Goal: Information Seeking & Learning: Learn about a topic

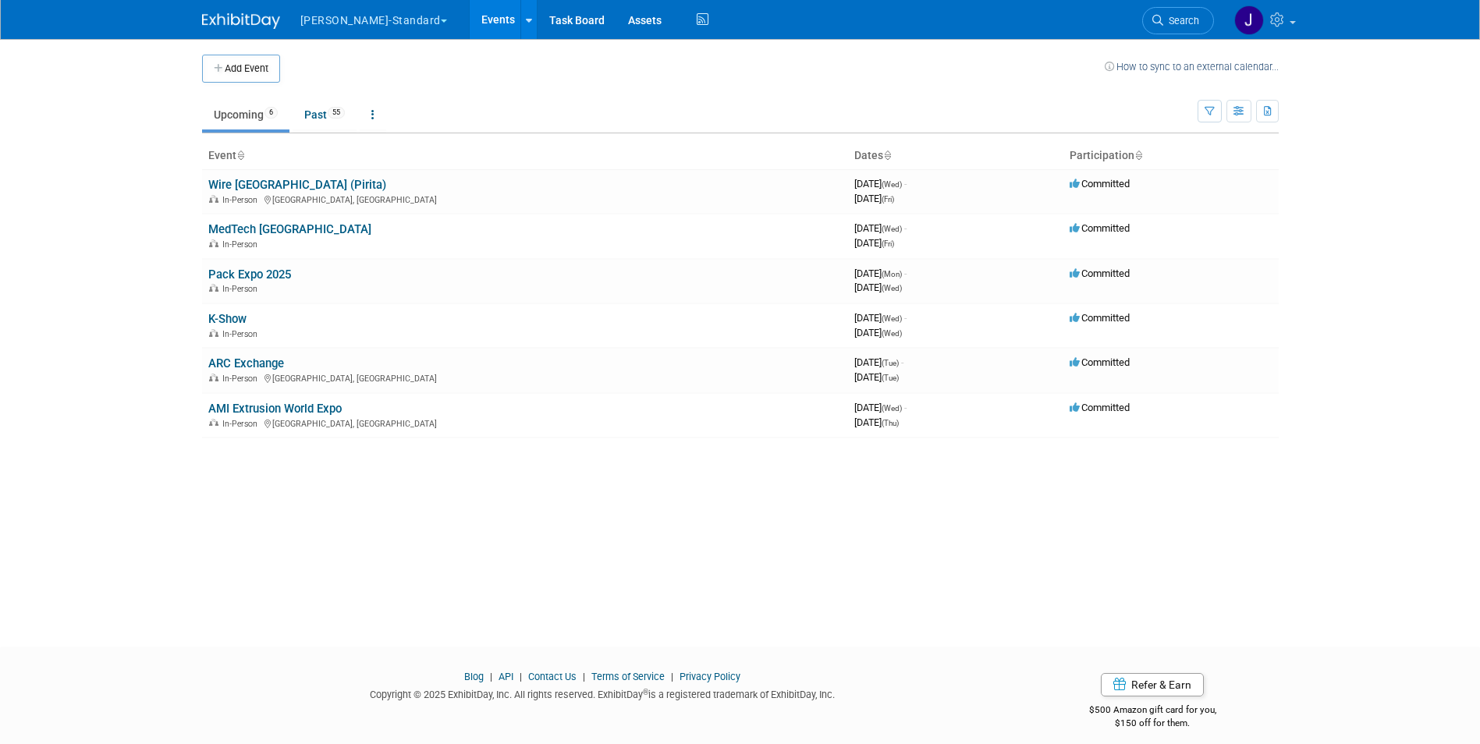
click at [293, 101] on ul "Upcoming 6 Past 55 All Events 61 Past and Upcoming Grouped Annually Events grou…" at bounding box center [700, 115] width 996 height 35
click at [328, 118] on link "Past 55" at bounding box center [325, 115] width 64 height 30
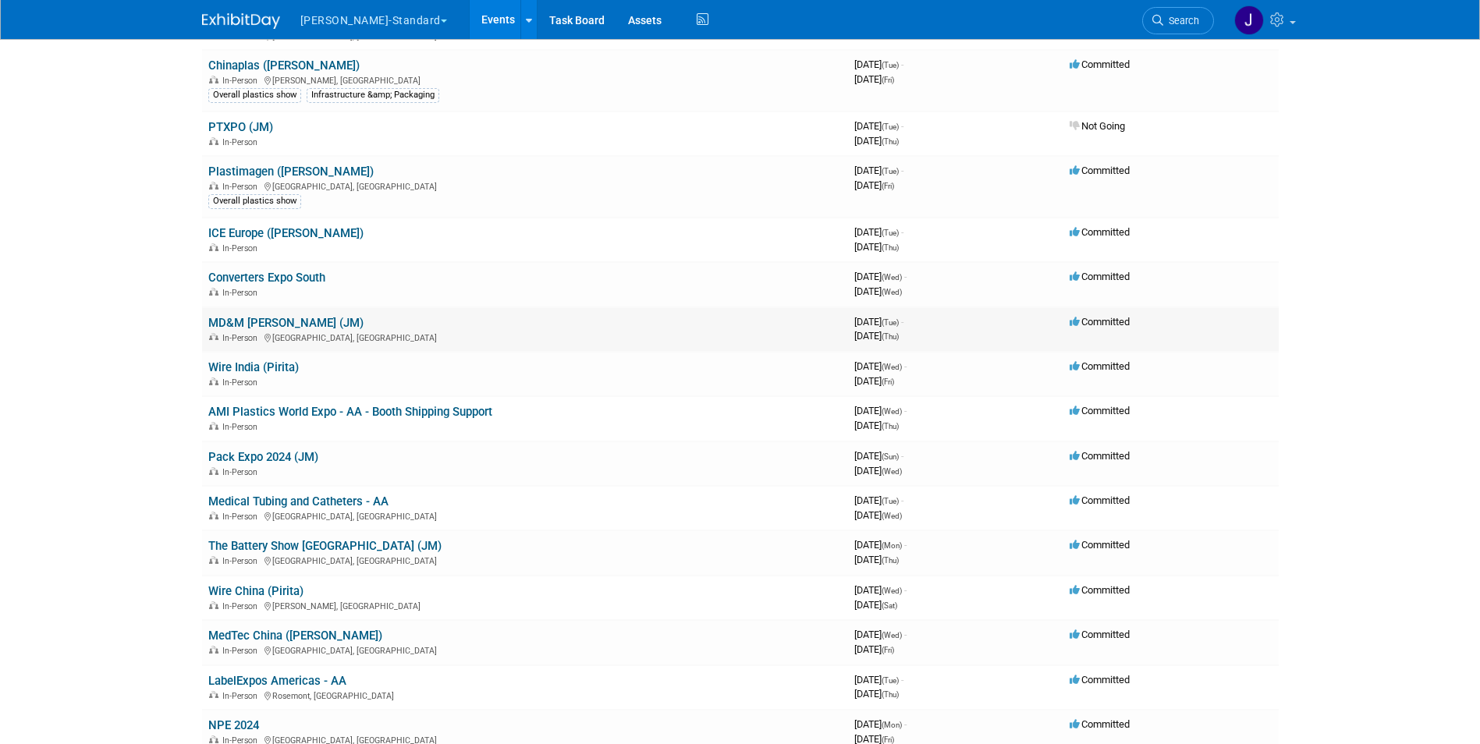
scroll to position [389, 0]
click at [257, 325] on link "MD&M [PERSON_NAME] (JM)" at bounding box center [285, 322] width 155 height 14
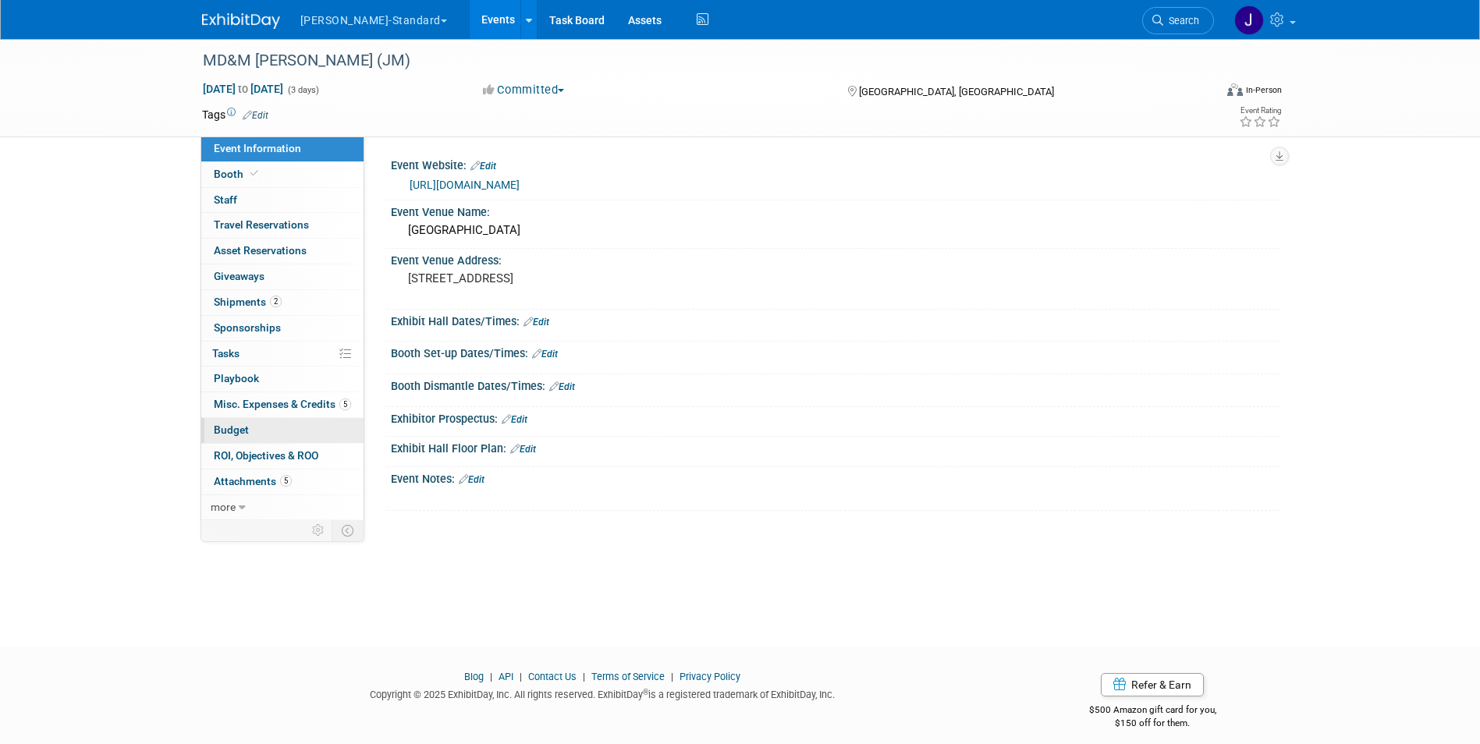
click at [236, 431] on span "Budget" at bounding box center [231, 430] width 35 height 12
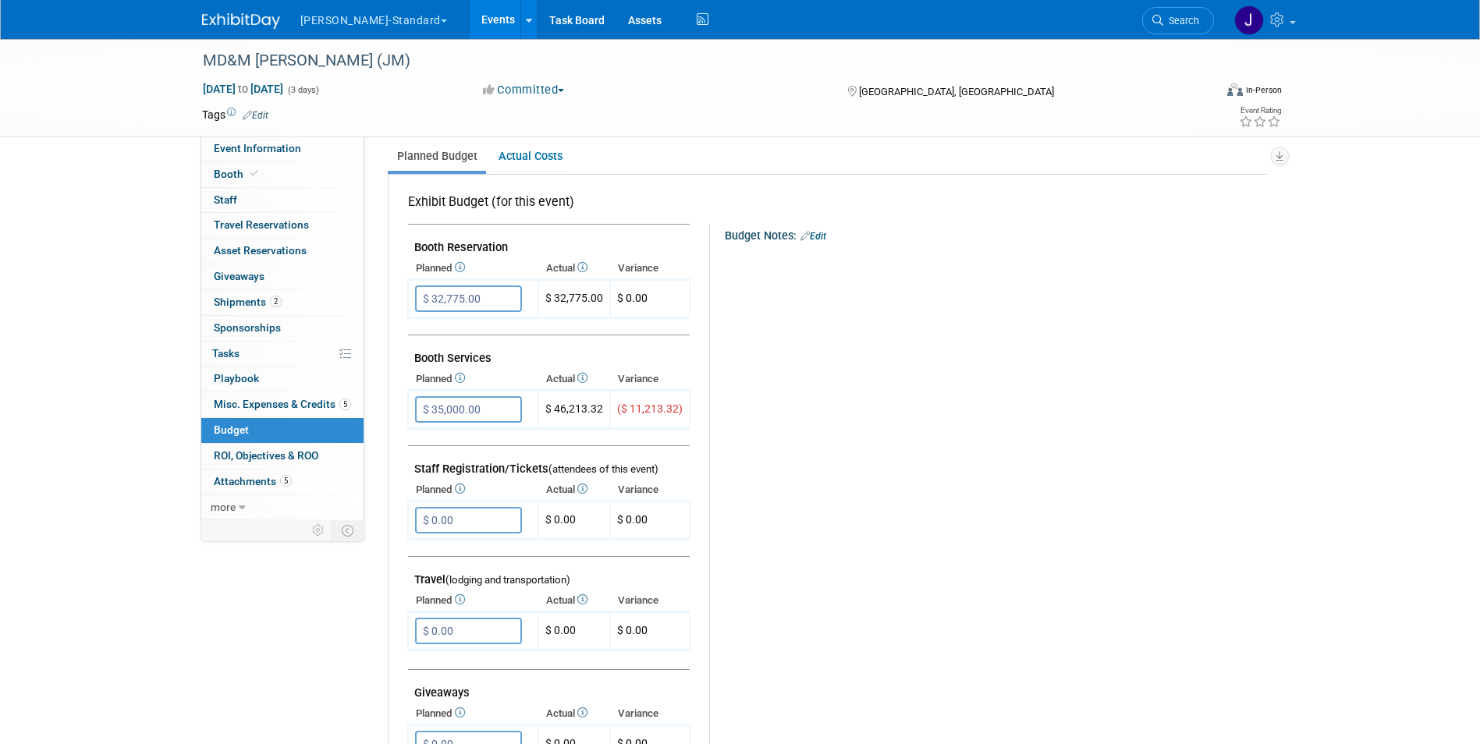
scroll to position [216, 0]
click at [231, 173] on span "Booth" at bounding box center [238, 174] width 48 height 12
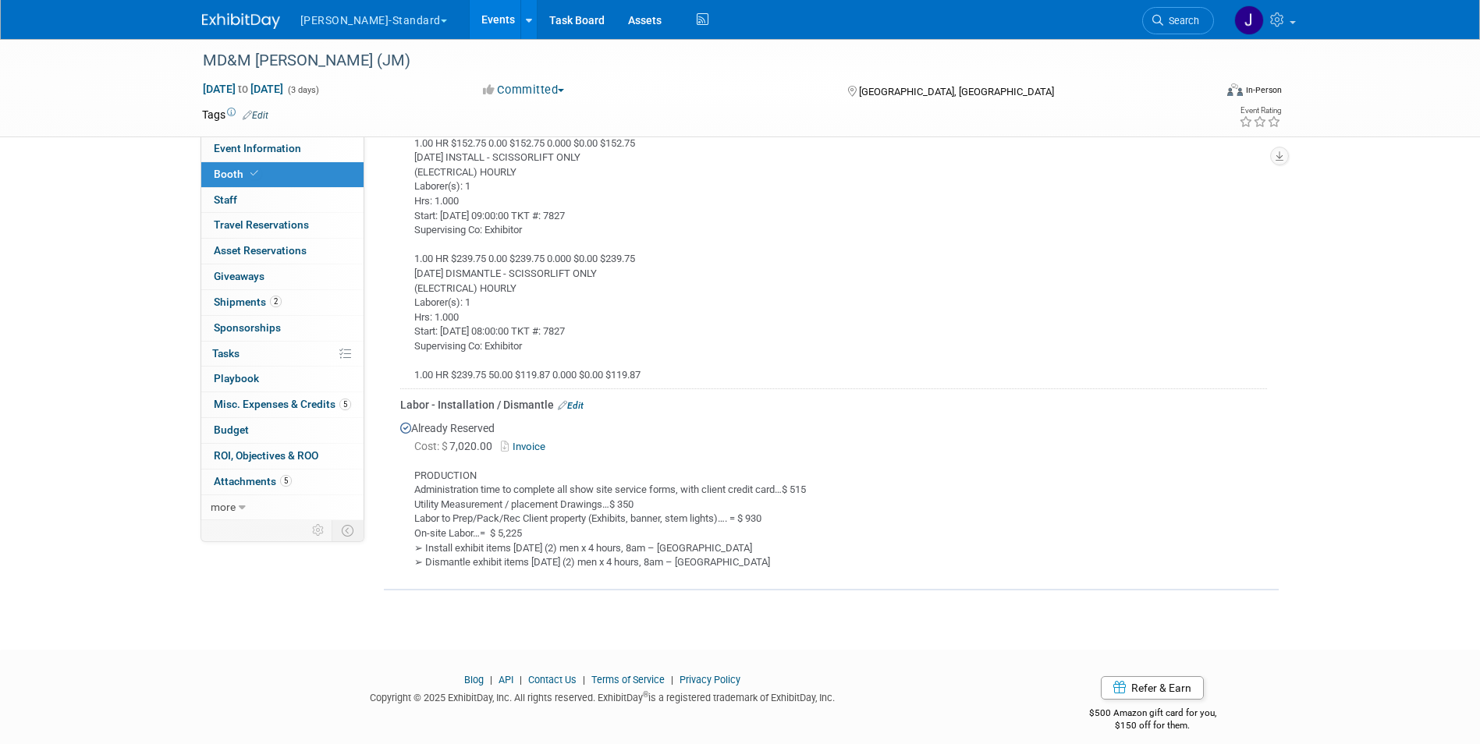
scroll to position [3343, 0]
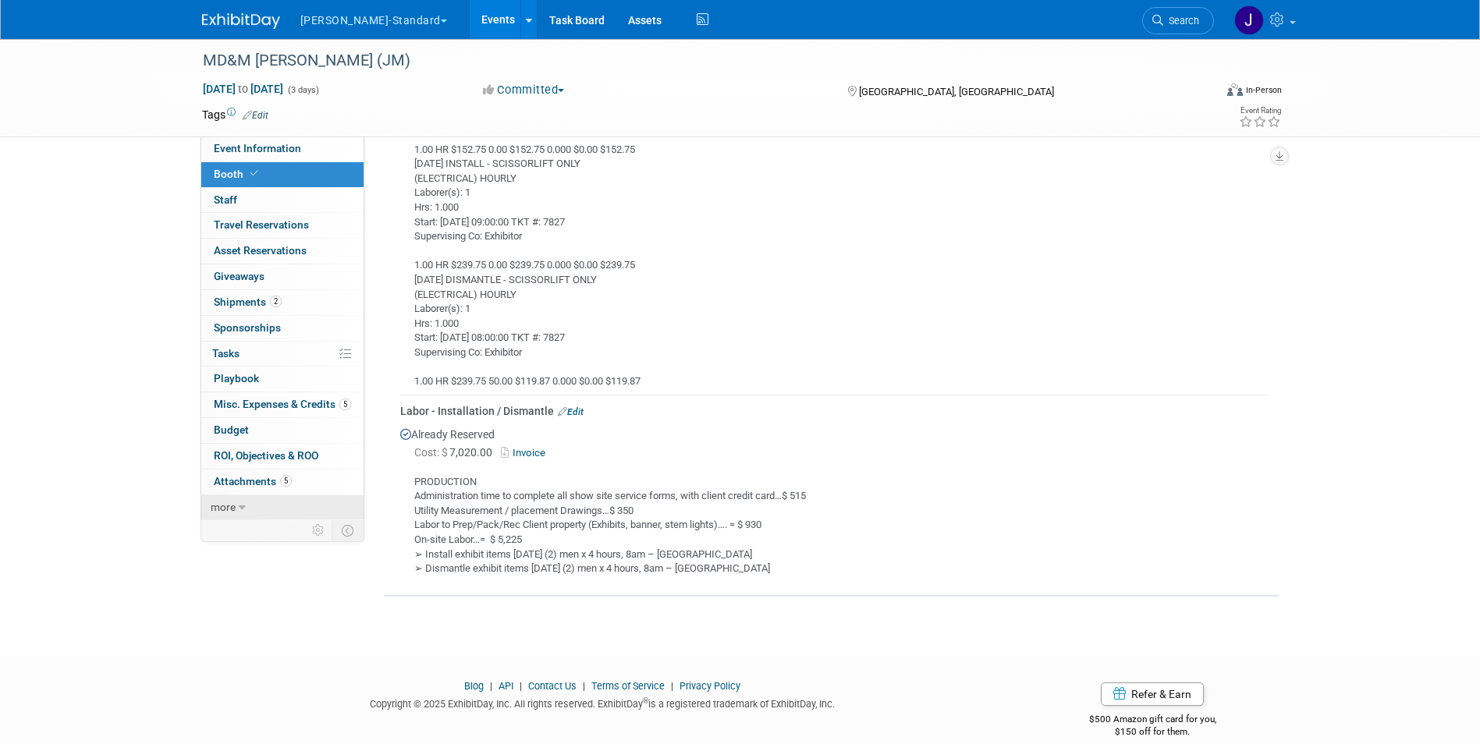
click at [240, 509] on icon at bounding box center [242, 507] width 7 height 11
click at [257, 531] on span "Event Binder (.pdf export)" at bounding box center [276, 532] width 125 height 12
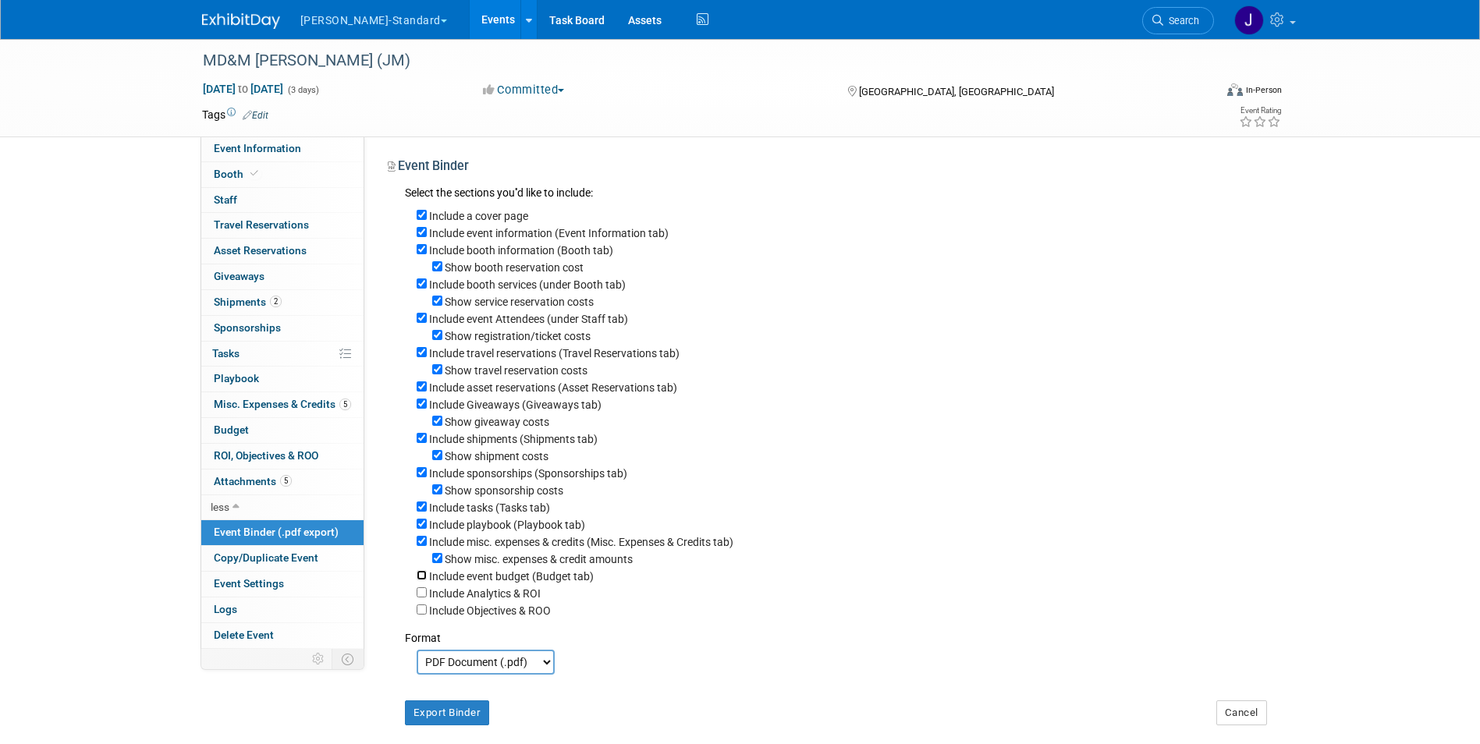
click at [424, 581] on input "Include event budget (Budget tab)" at bounding box center [422, 575] width 10 height 10
checkbox input "true"
click at [424, 598] on input "Include Analytics & ROI" at bounding box center [422, 593] width 10 height 10
checkbox input "true"
click at [421, 615] on input "Include Objectives & ROO" at bounding box center [422, 610] width 10 height 10
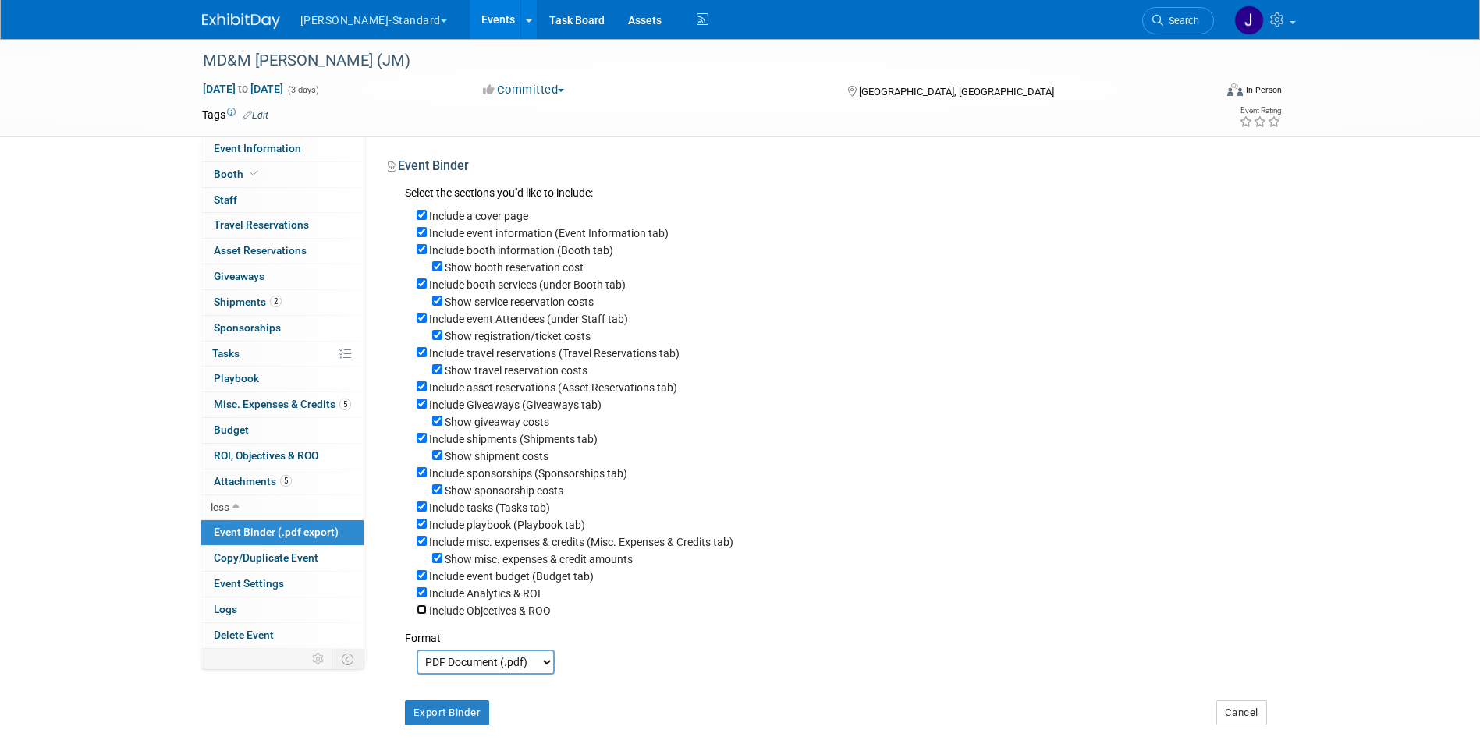
checkbox input "true"
click at [389, 17] on button "[PERSON_NAME]-Standard" at bounding box center [383, 17] width 168 height 34
click at [520, 22] on link at bounding box center [528, 19] width 16 height 39
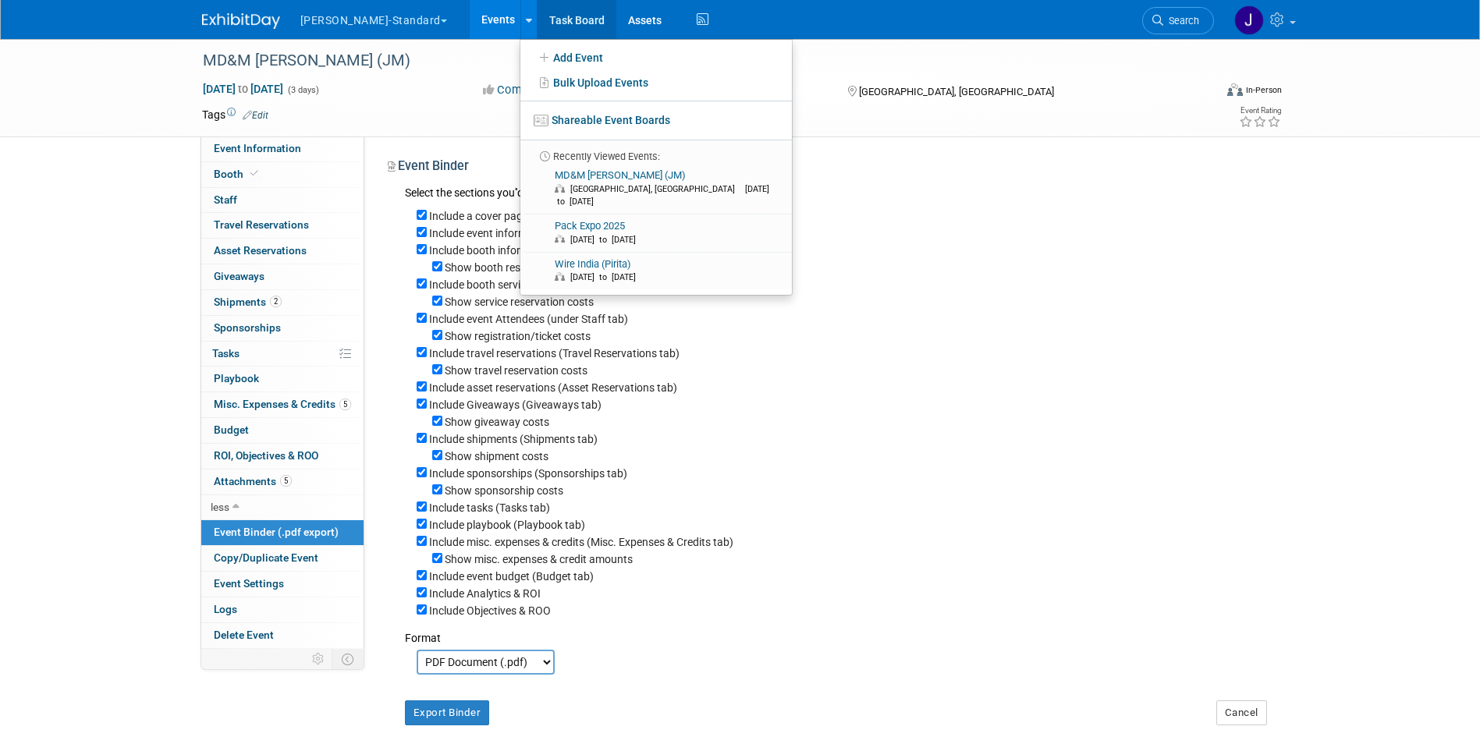
click at [538, 20] on link "Task Board" at bounding box center [577, 19] width 79 height 39
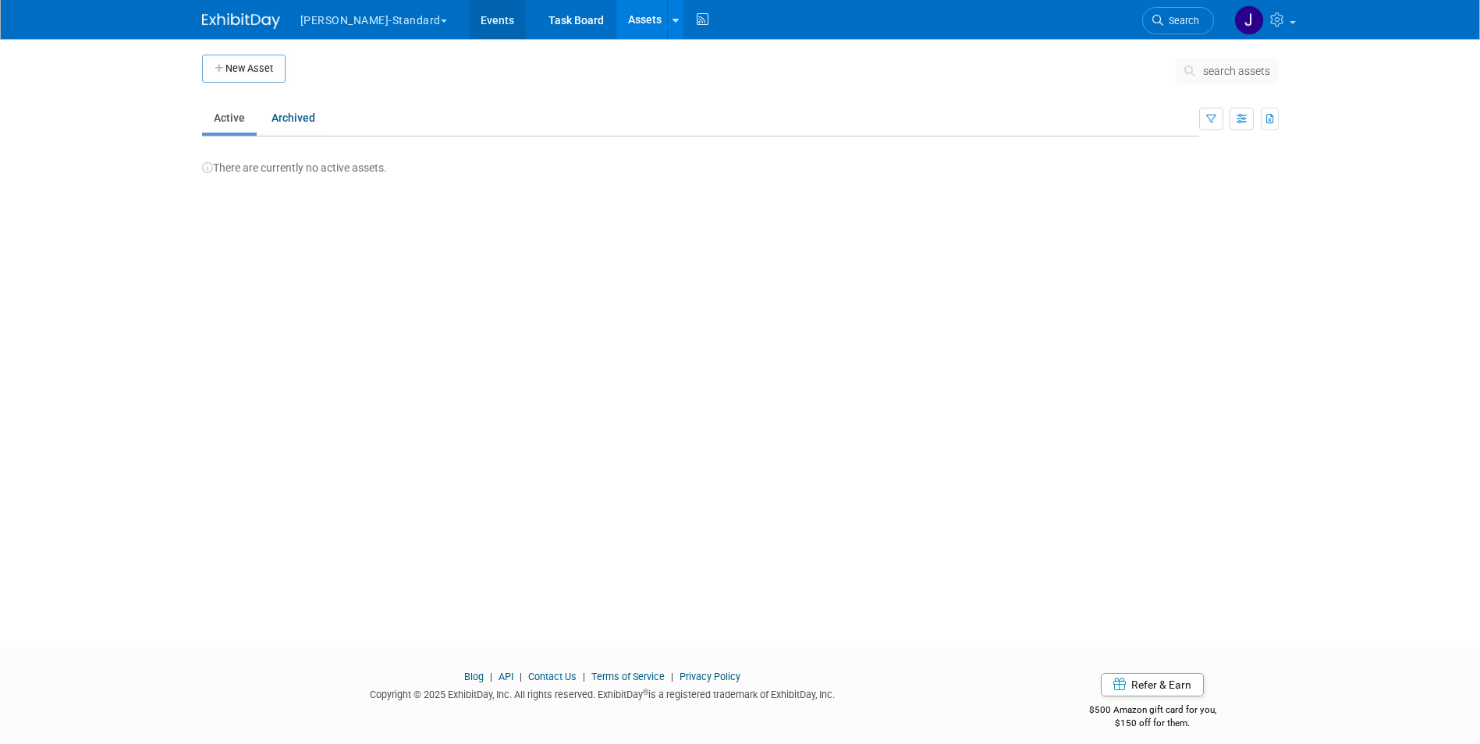
click at [469, 23] on link "Events" at bounding box center [497, 19] width 57 height 39
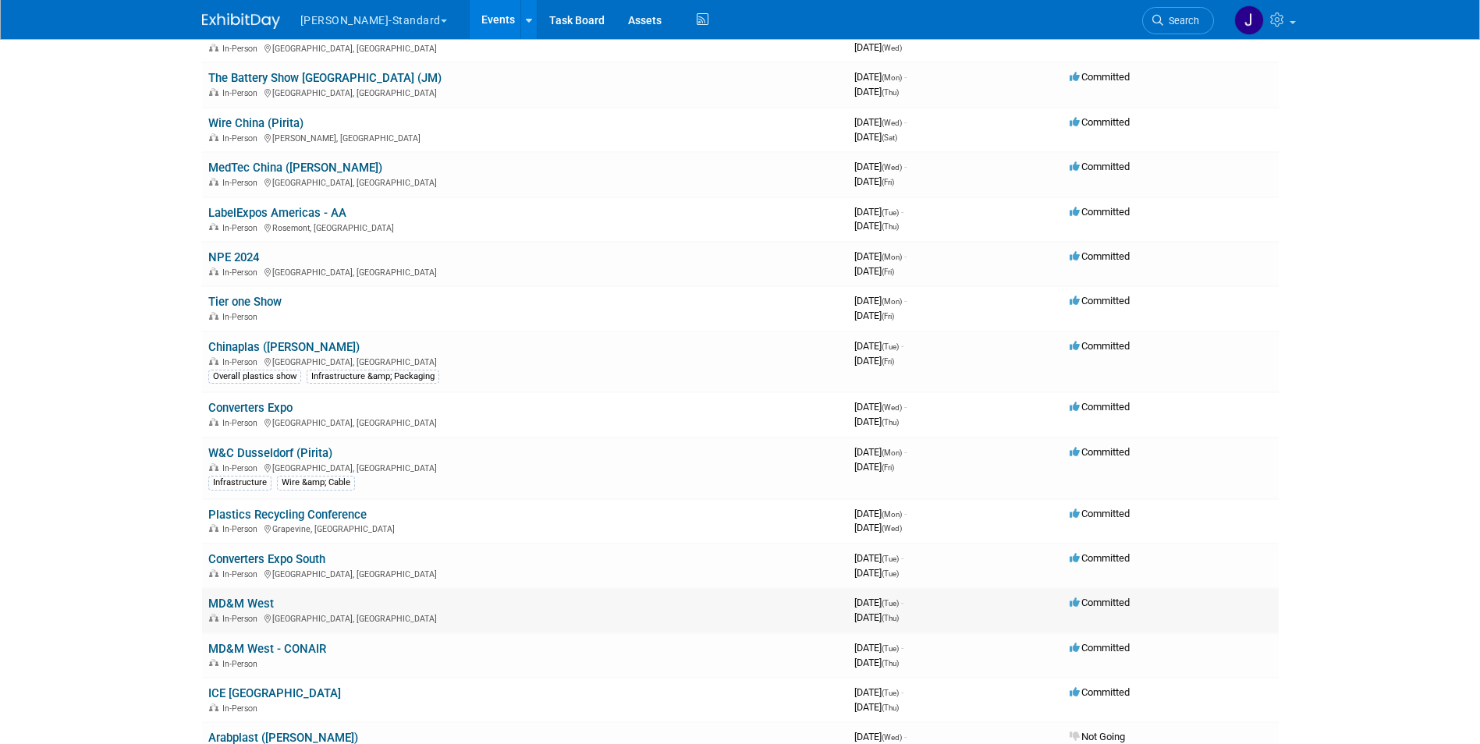
scroll to position [857, 0]
click at [239, 603] on link "MD&M West" at bounding box center [241, 603] width 66 height 14
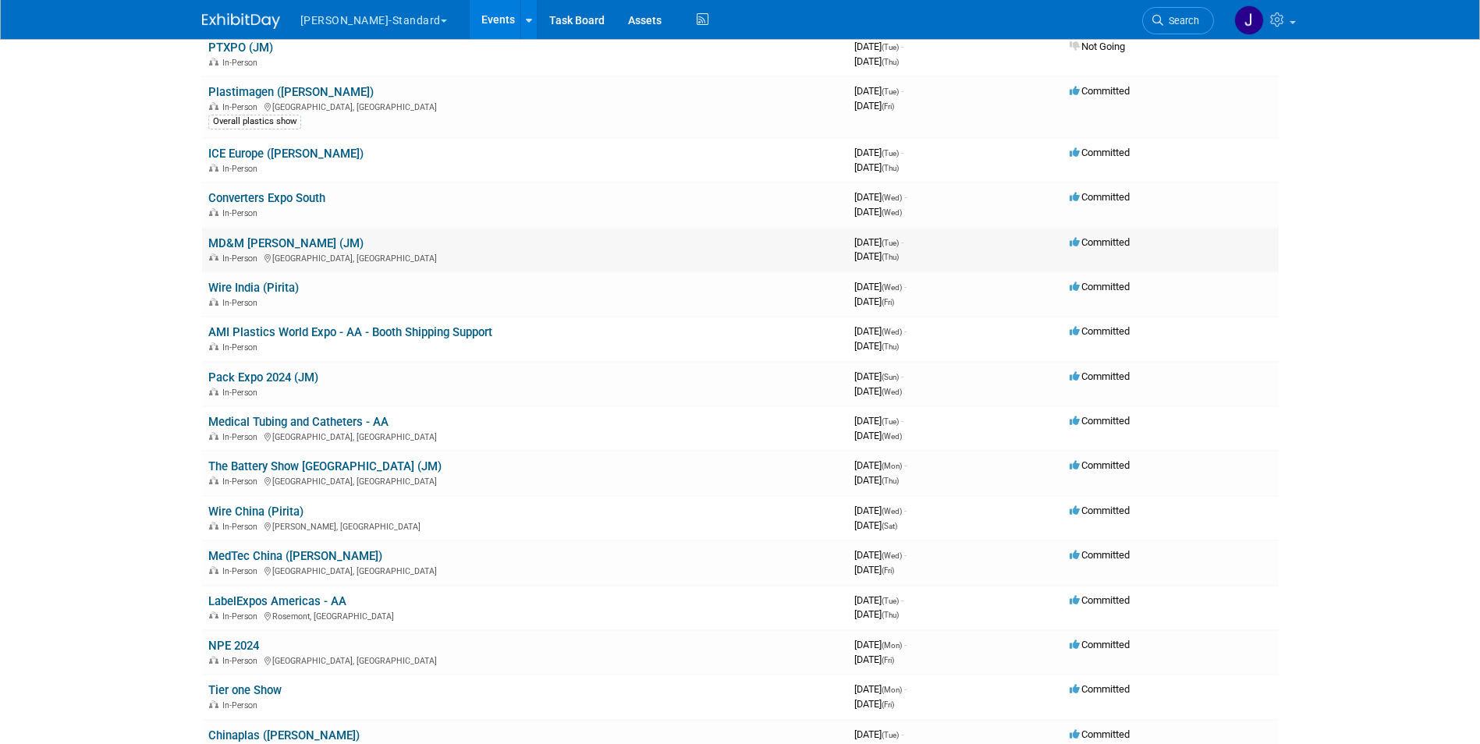
scroll to position [467, 0]
click at [233, 243] on link "MD&M [PERSON_NAME] (JM)" at bounding box center [285, 244] width 155 height 14
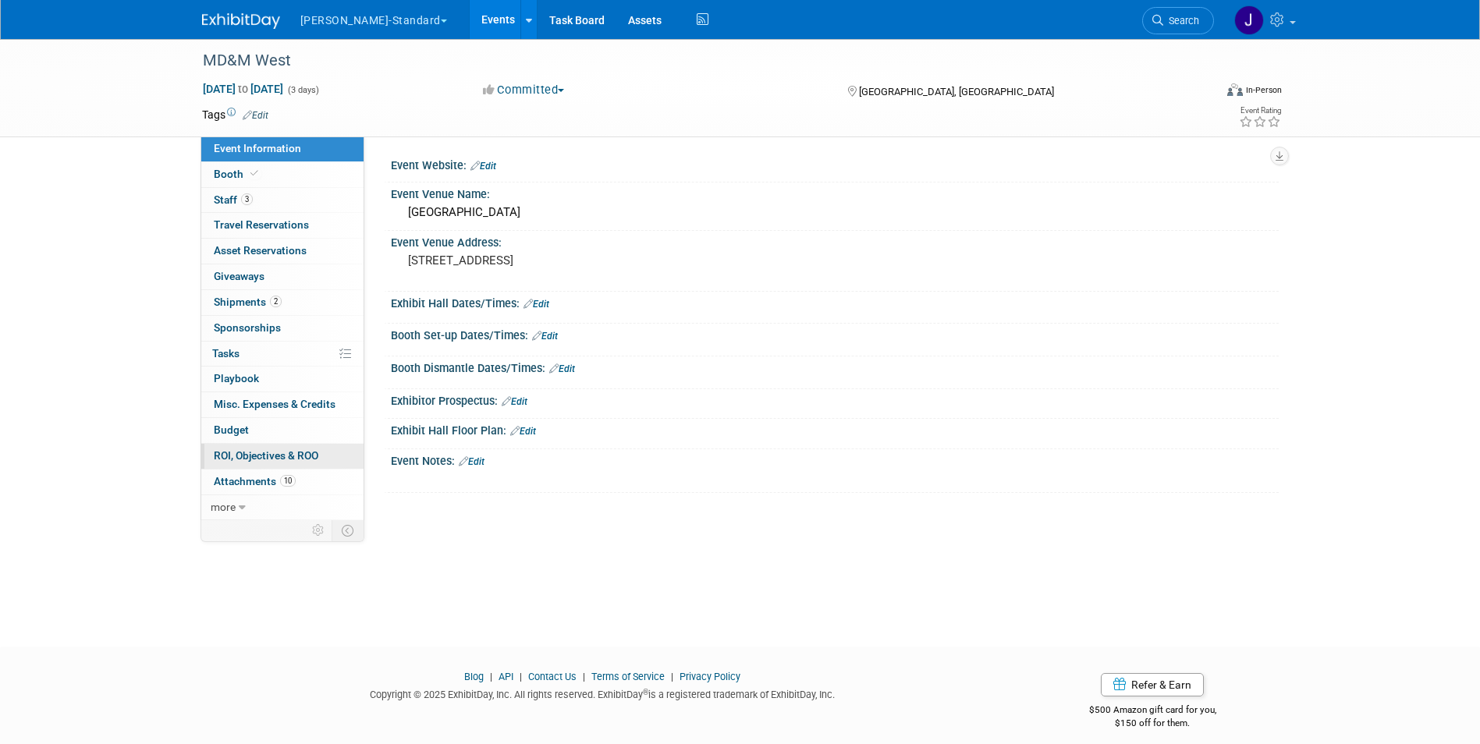
click at [253, 457] on span "ROI, Objectives & ROO 0" at bounding box center [266, 455] width 105 height 12
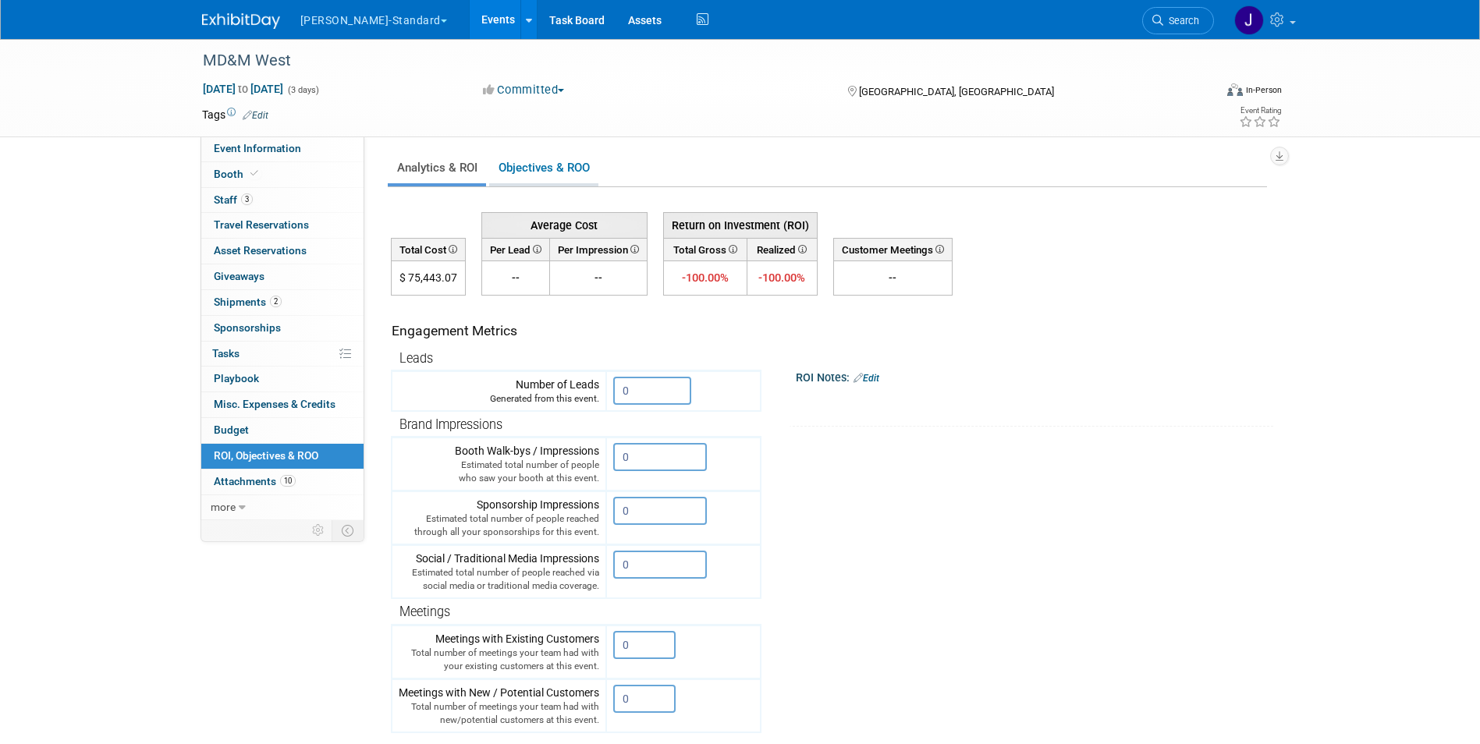
click at [511, 164] on link "Objectives & ROO 0" at bounding box center [543, 168] width 109 height 30
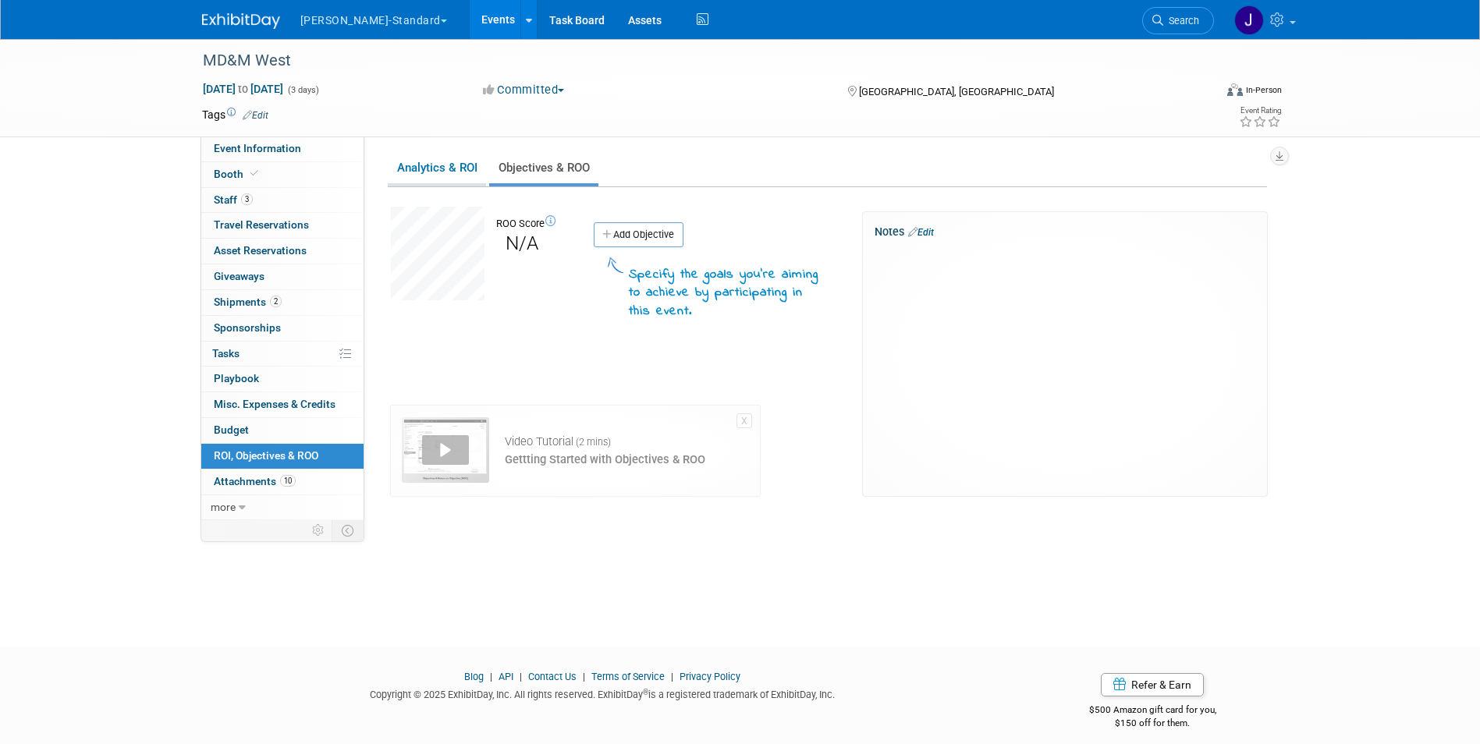
click at [437, 171] on link "Analytics & ROI" at bounding box center [437, 168] width 98 height 30
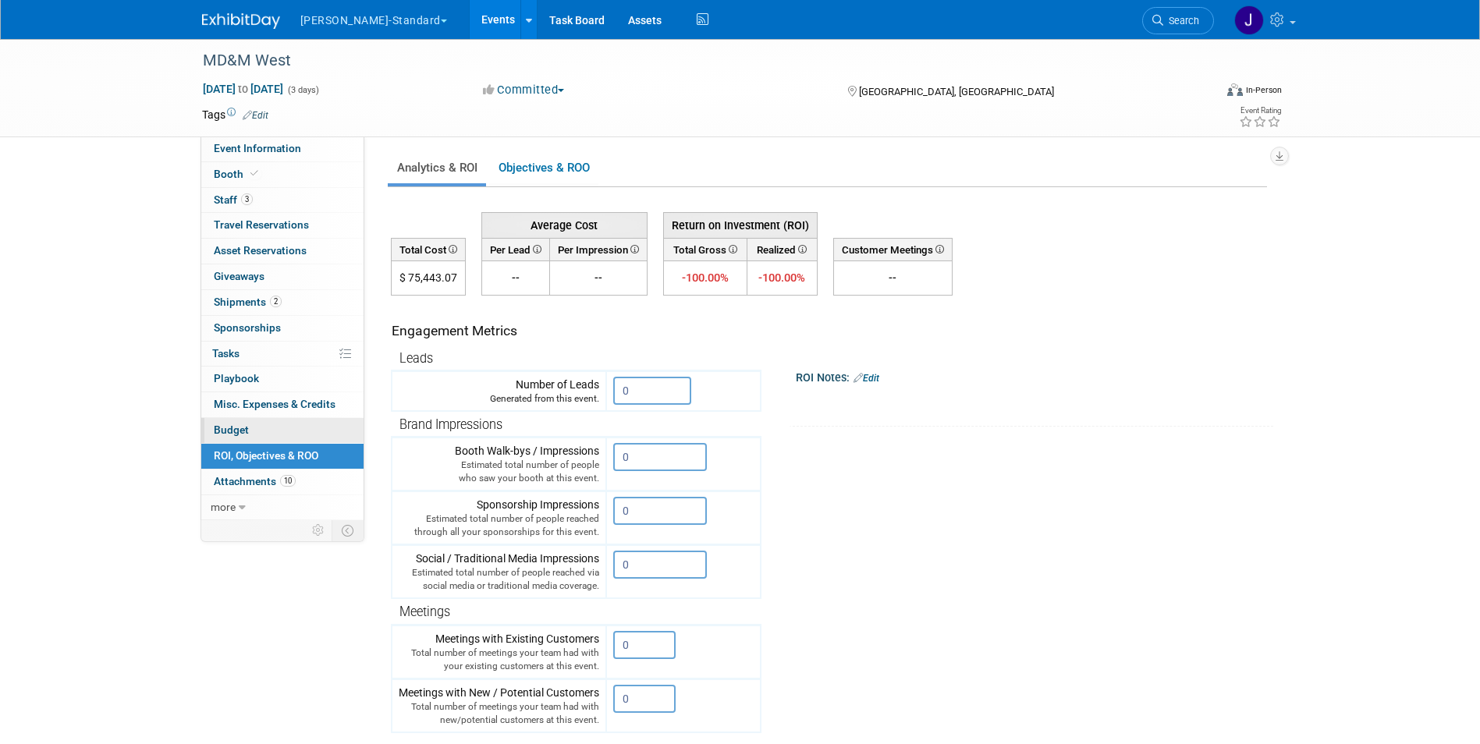
click at [236, 429] on span "Budget" at bounding box center [231, 430] width 35 height 12
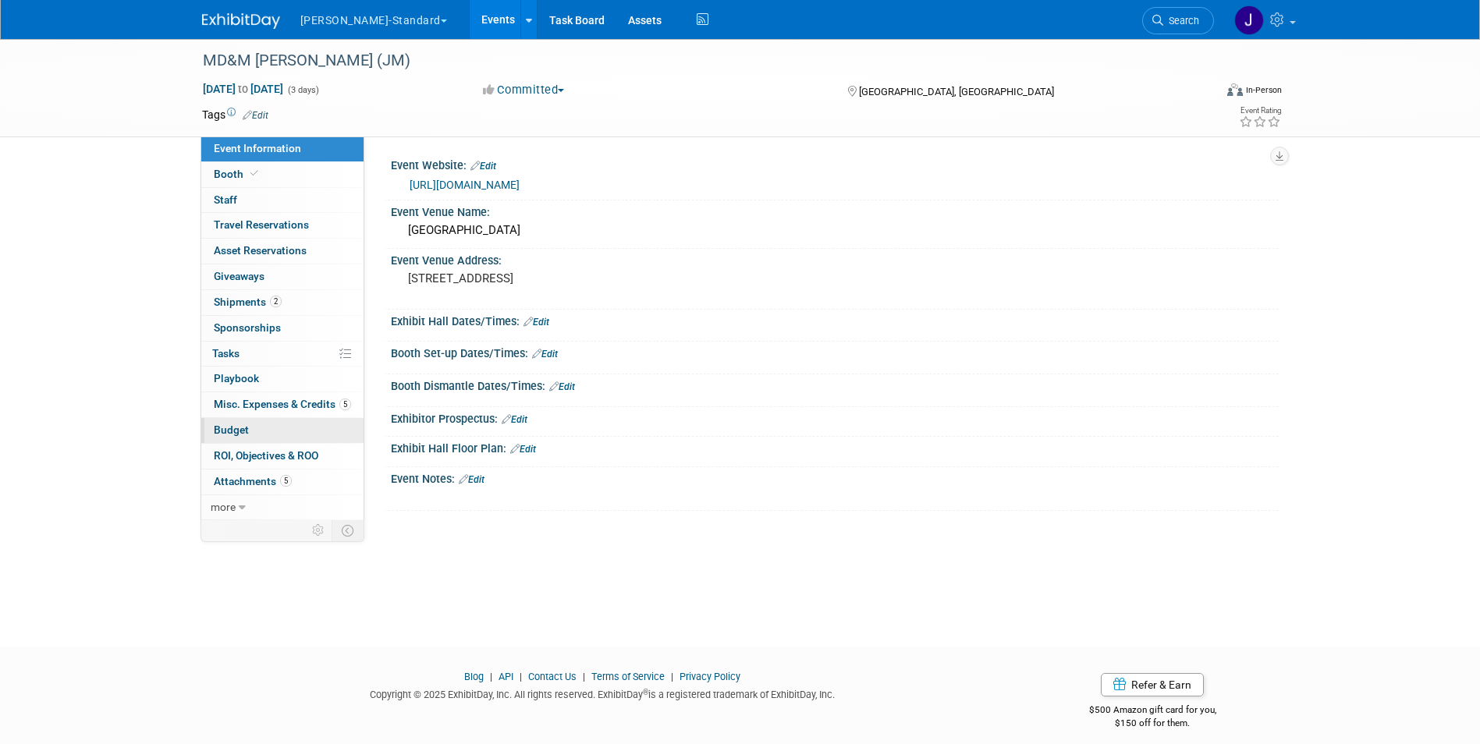
click at [233, 435] on span "Budget" at bounding box center [231, 430] width 35 height 12
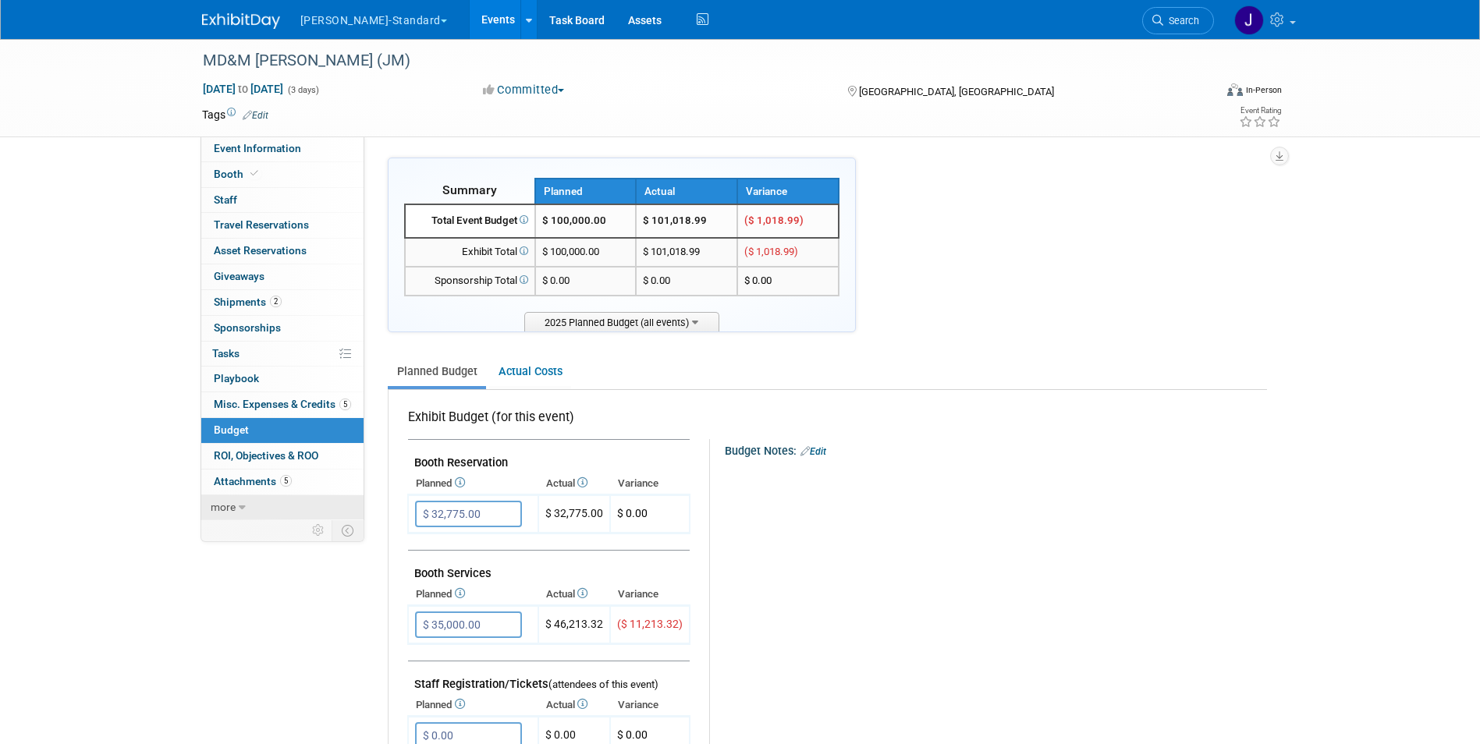
click at [235, 503] on span "more" at bounding box center [223, 507] width 25 height 12
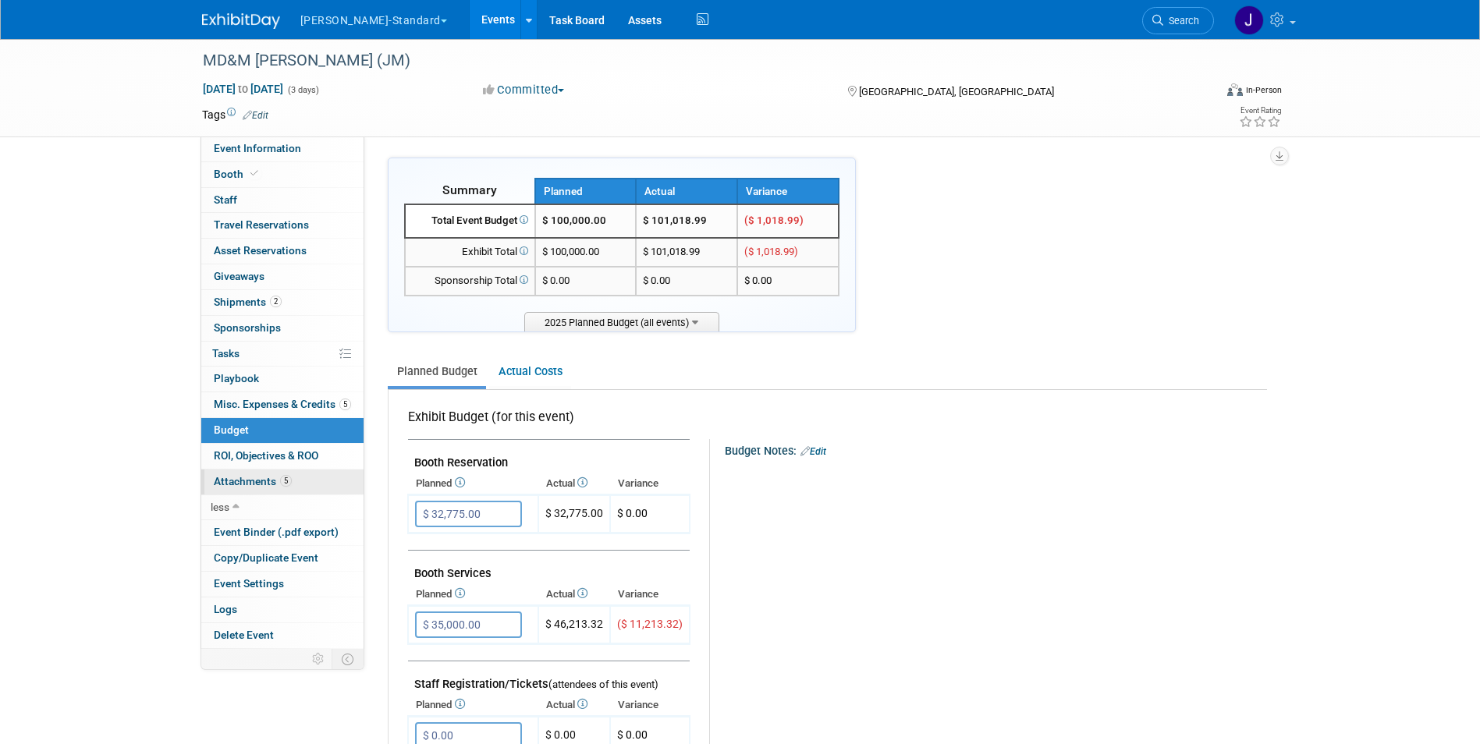
click at [243, 481] on span "Attachments 5" at bounding box center [253, 481] width 78 height 12
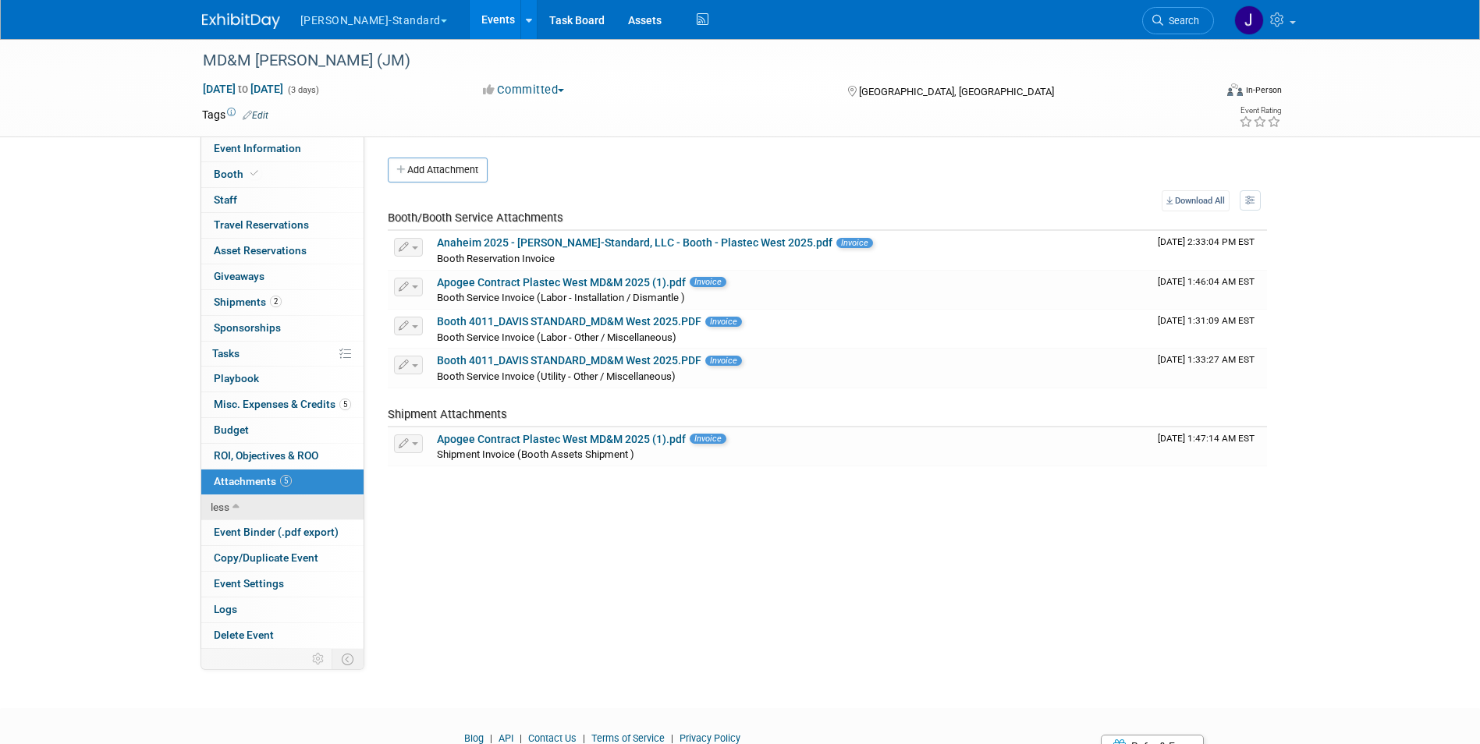
click at [233, 503] on icon at bounding box center [236, 507] width 7 height 11
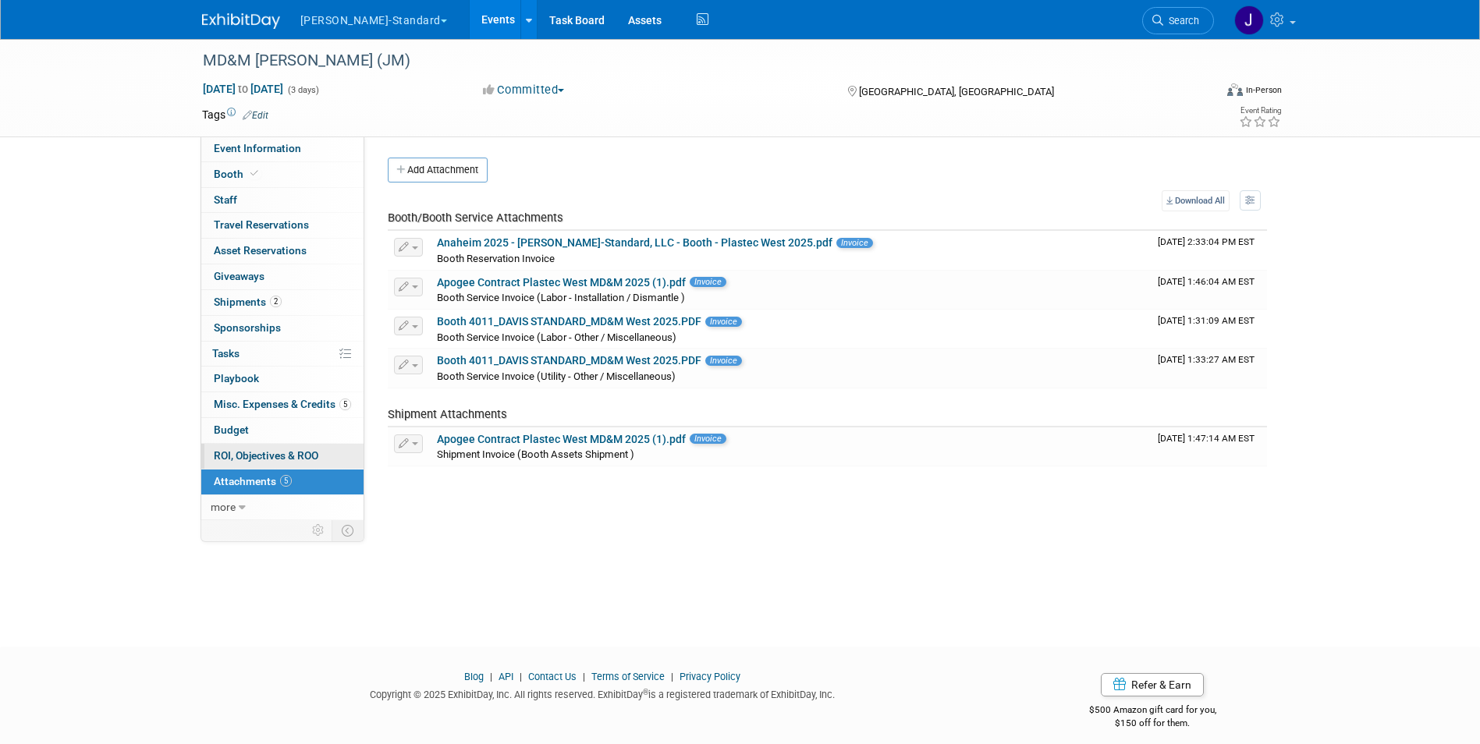
click at [297, 456] on span "ROI, Objectives & ROO 0" at bounding box center [266, 455] width 105 height 12
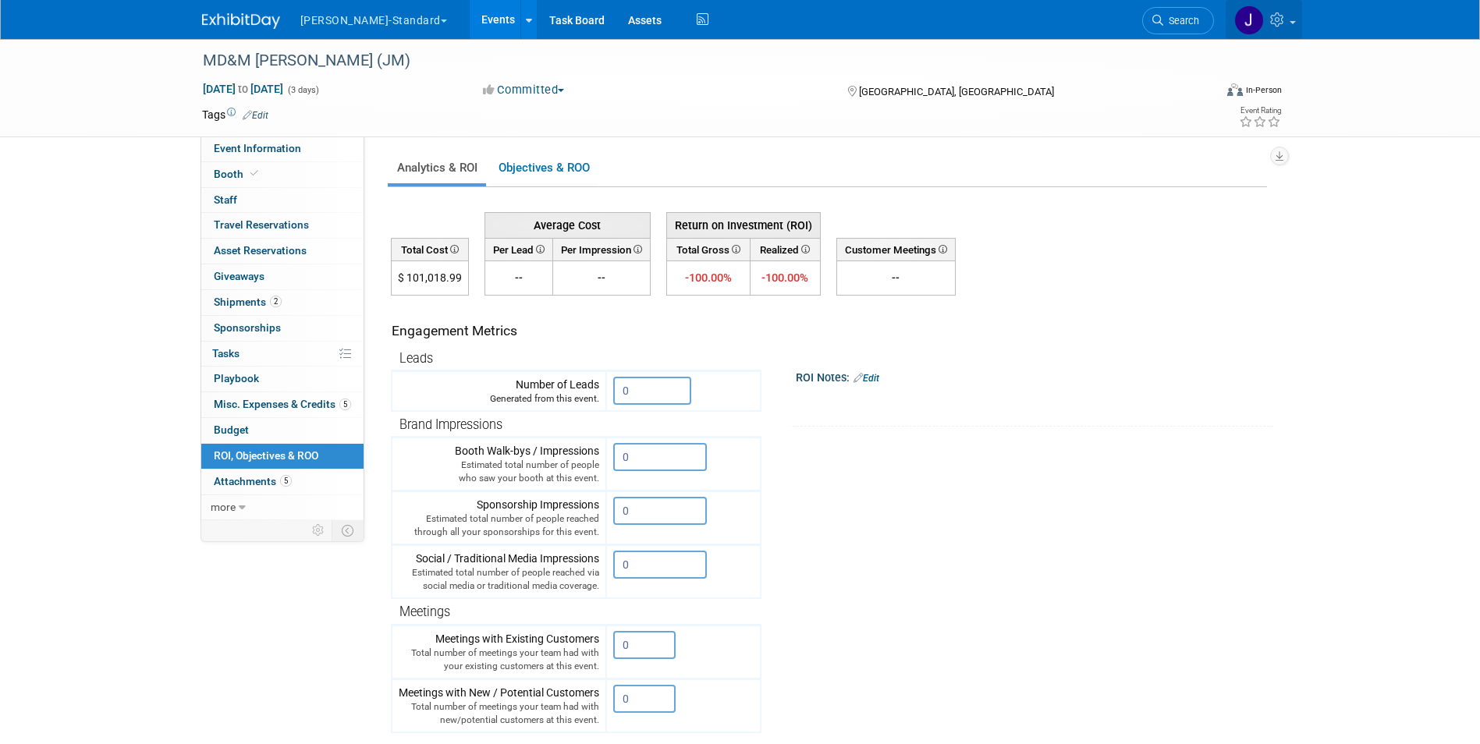
click at [1283, 20] on icon at bounding box center [1279, 19] width 18 height 14
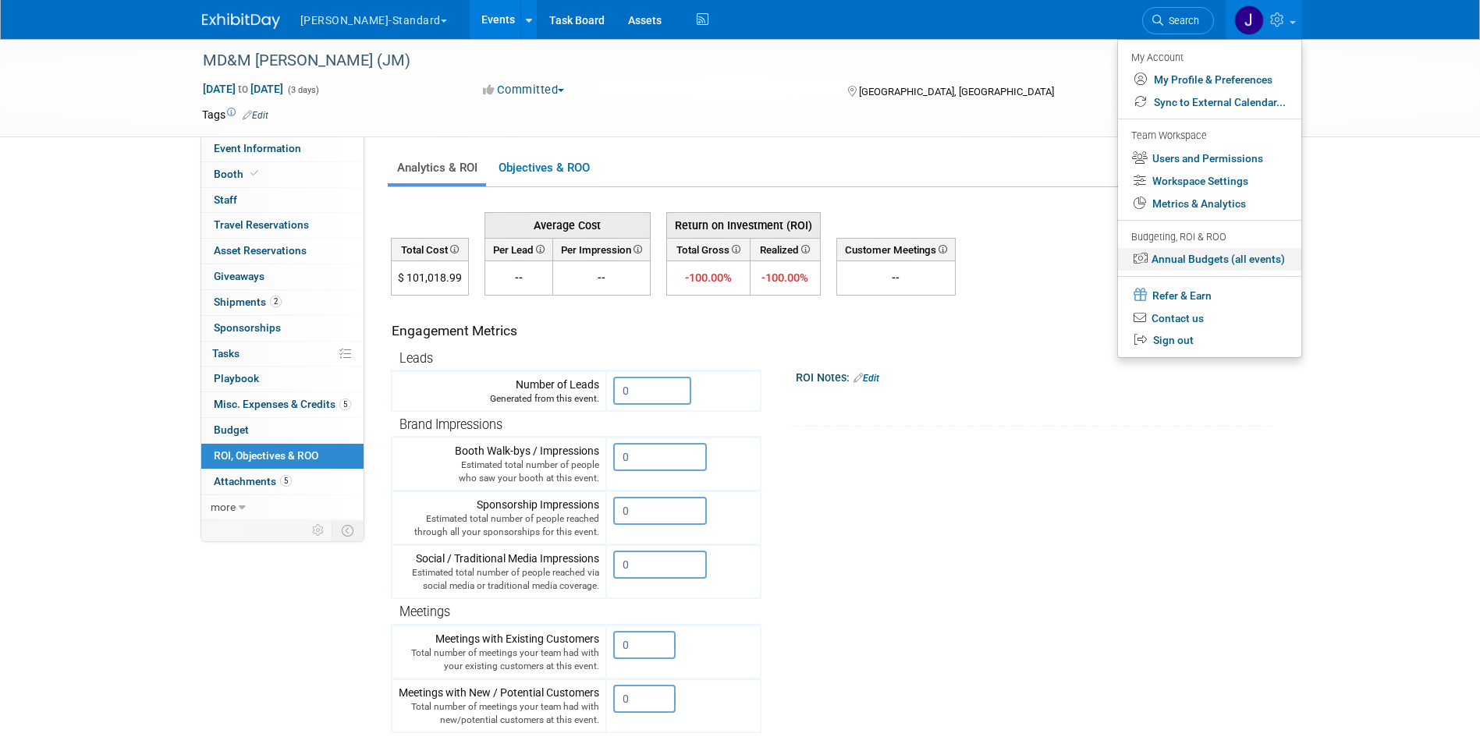
click at [1203, 258] on link "Annual Budgets (all events)" at bounding box center [1209, 259] width 183 height 23
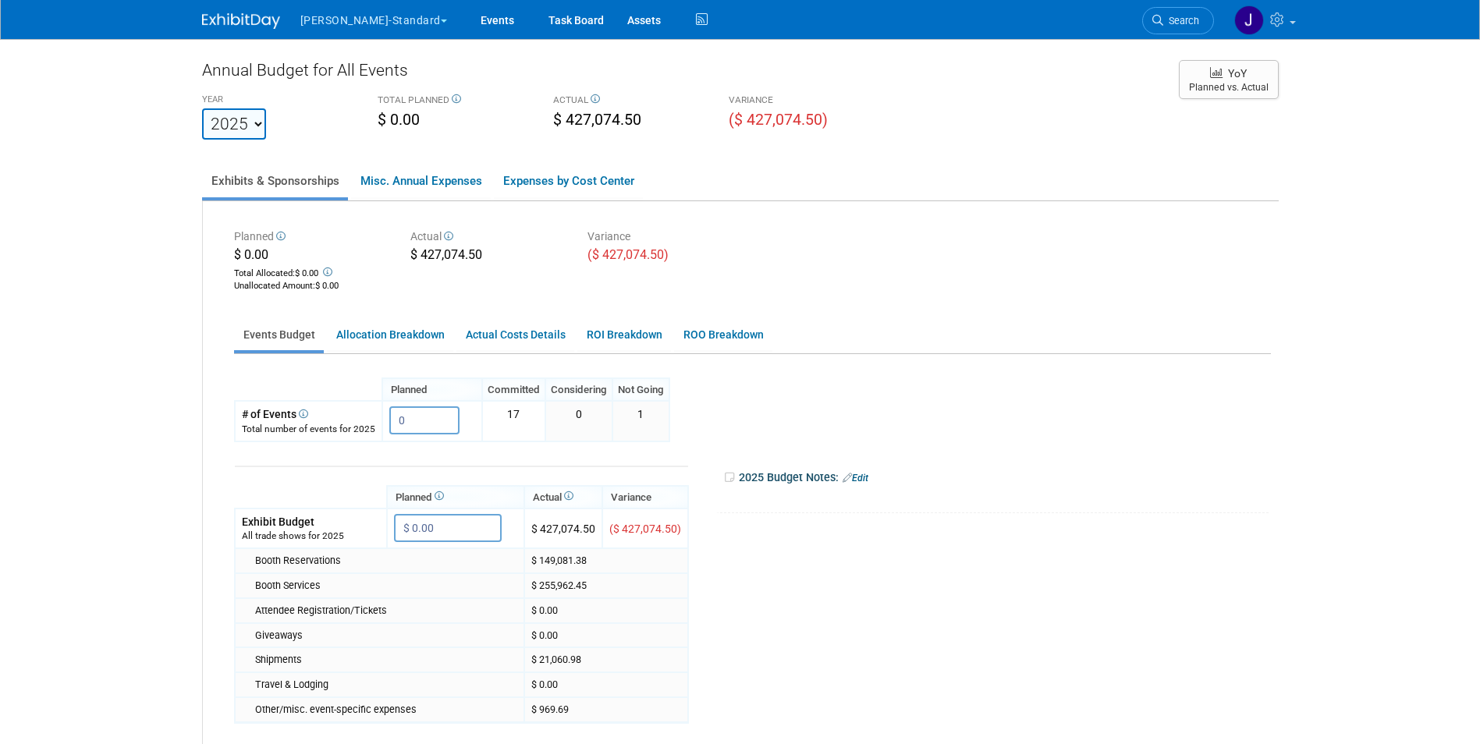
click at [243, 134] on select "2021 2022 2023 2024 2025 2026 2027 2028 2029 2030 2031" at bounding box center [234, 123] width 64 height 31
click at [541, 183] on link "Expenses by Cost Center" at bounding box center [568, 181] width 149 height 33
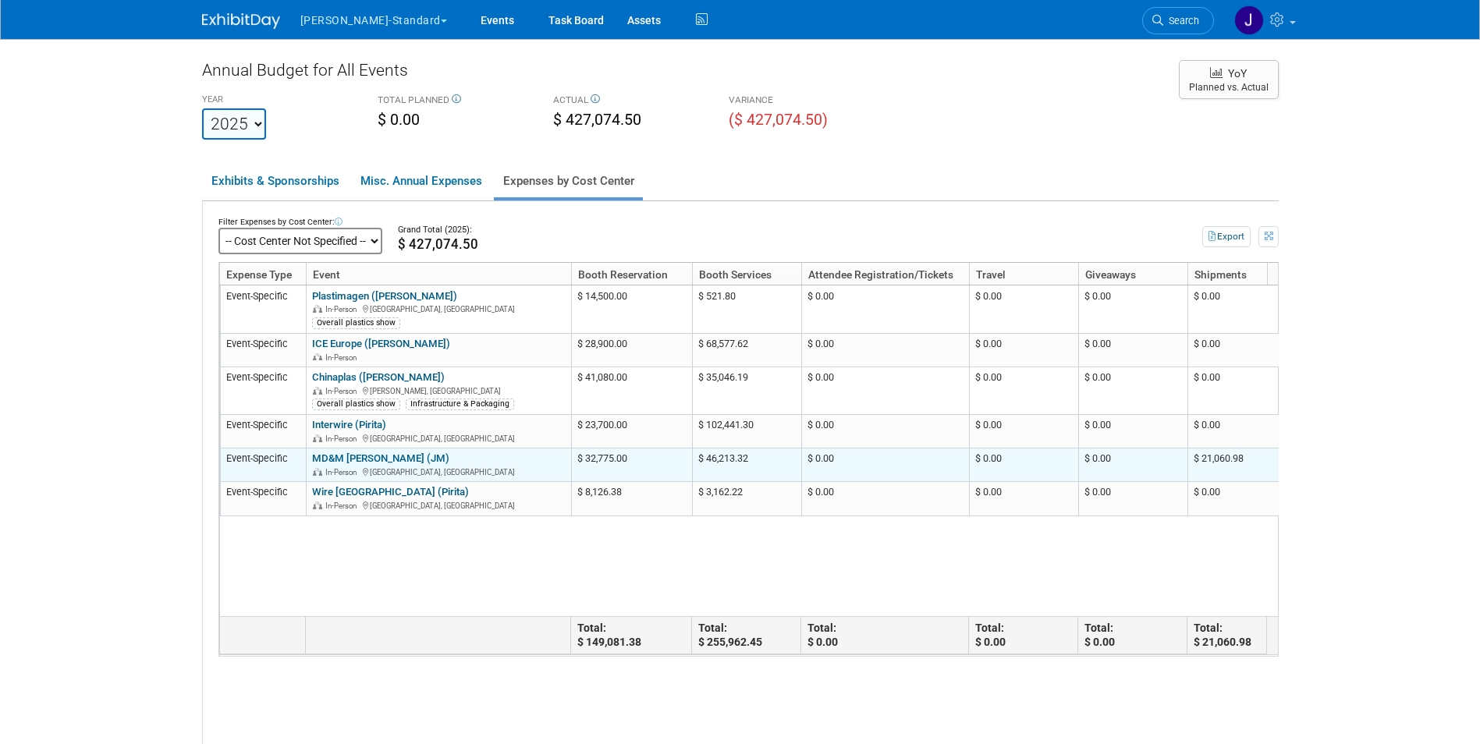
click at [359, 463] on link "MD&M [PERSON_NAME] (JM)" at bounding box center [380, 459] width 137 height 12
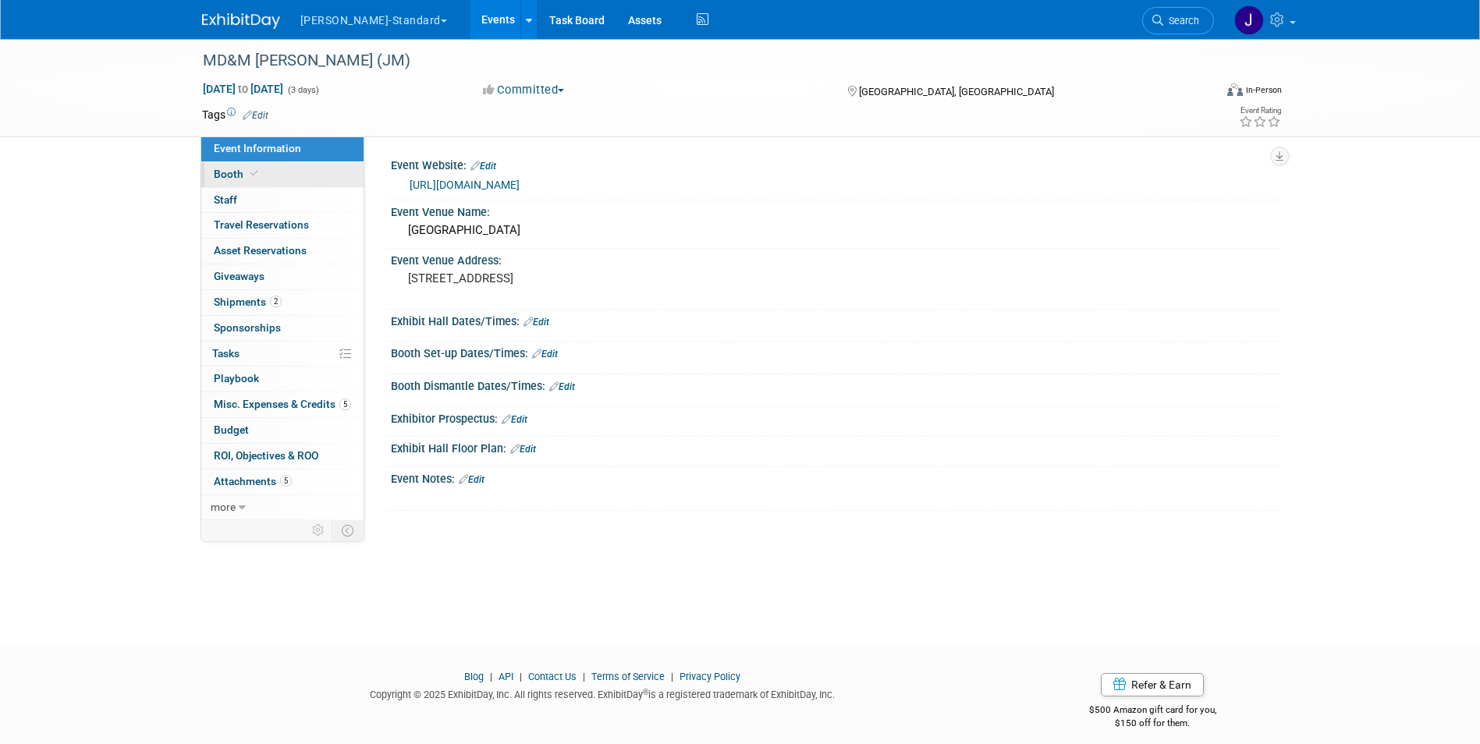
click at [233, 172] on span "Booth" at bounding box center [238, 174] width 48 height 12
